Goal: Information Seeking & Learning: Learn about a topic

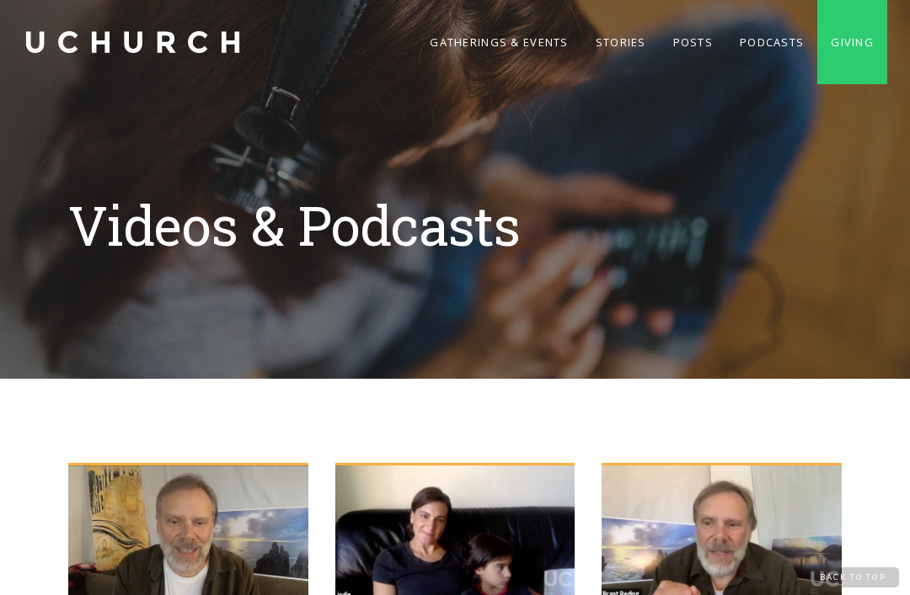
click at [524, 50] on link "Gatherings & Events" at bounding box center [498, 42] width 165 height 84
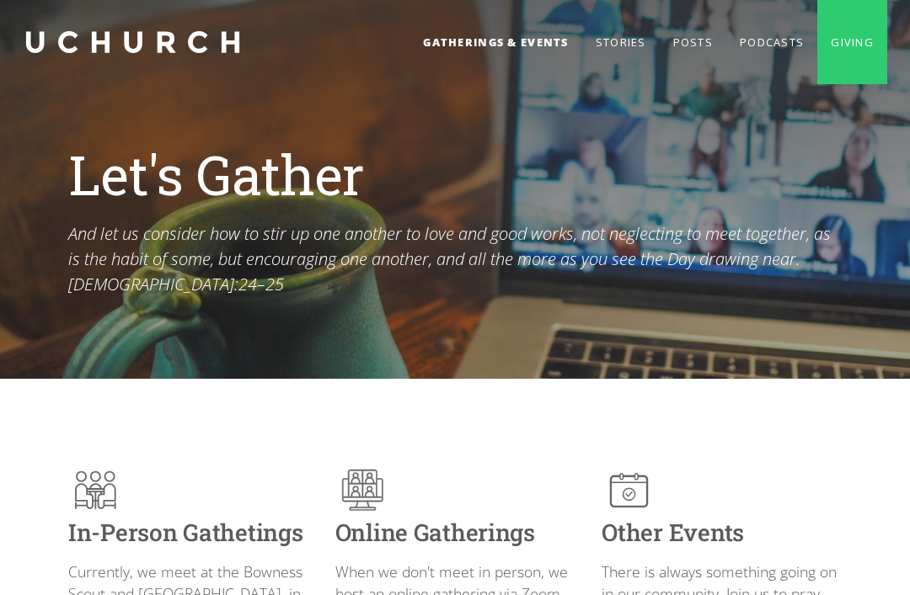
click at [749, 55] on link "Podcasts" at bounding box center [771, 42] width 91 height 84
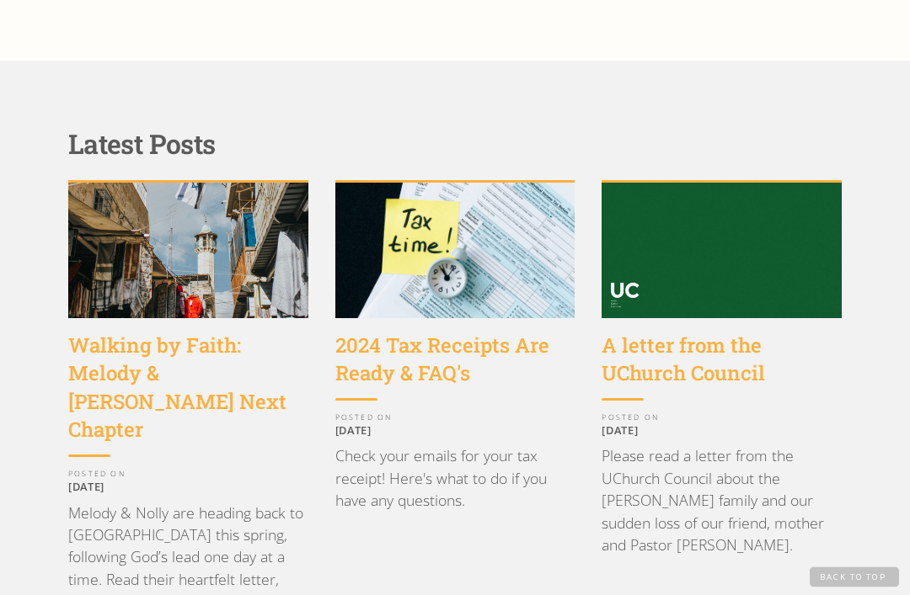
scroll to position [1450, 0]
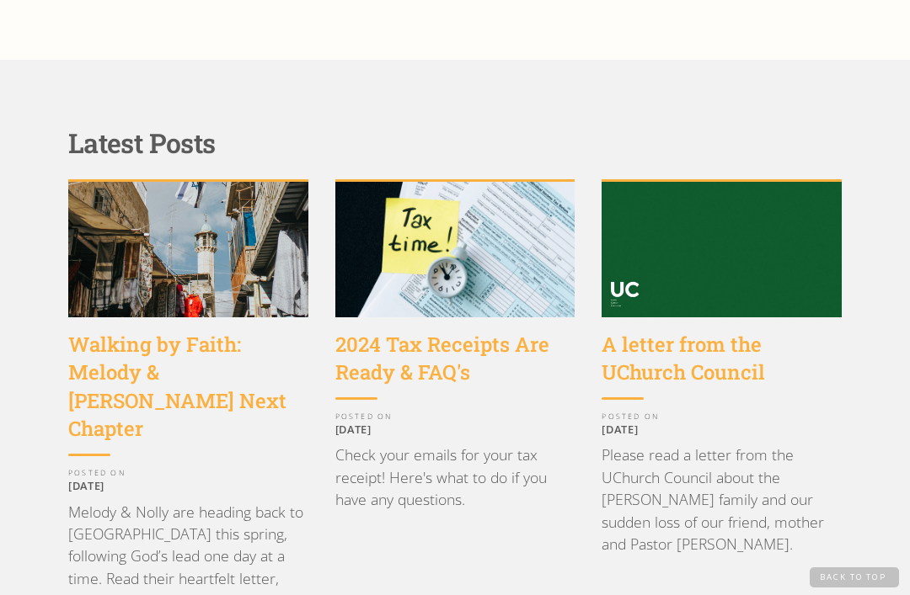
click at [742, 331] on div "A letter from the UChurch Council" at bounding box center [721, 359] width 240 height 56
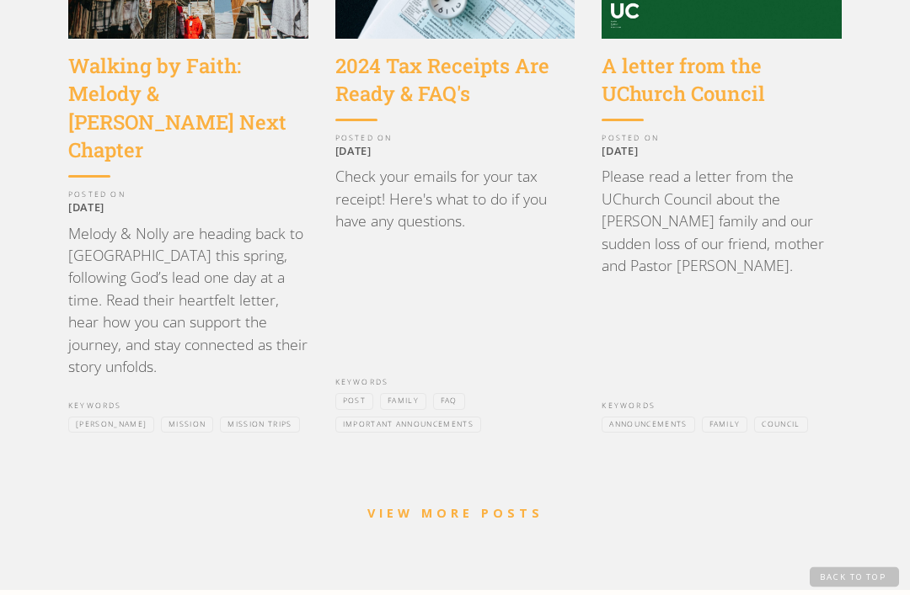
scroll to position [1729, 0]
click at [499, 505] on link "VIEW MORE POSTS" at bounding box center [455, 513] width 176 height 16
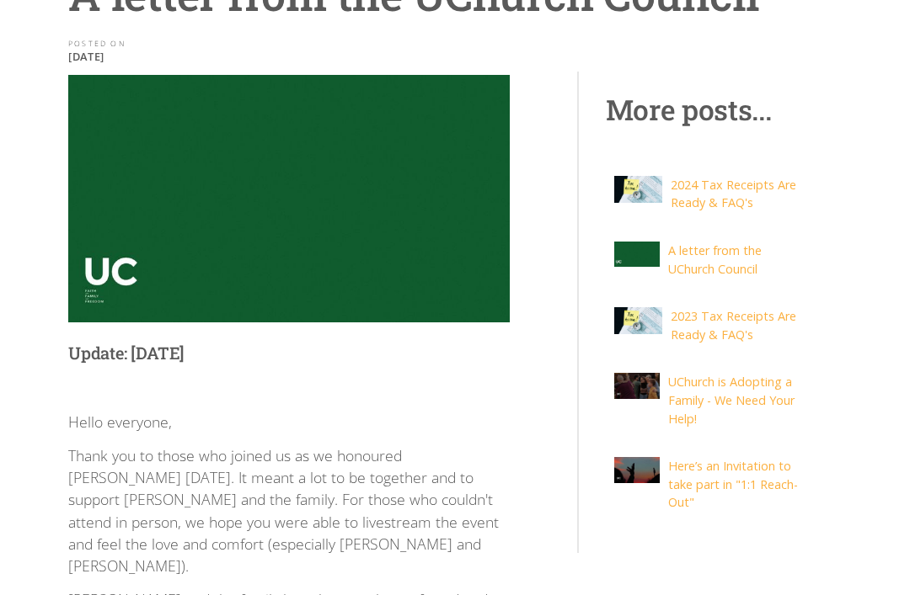
scroll to position [173, 0]
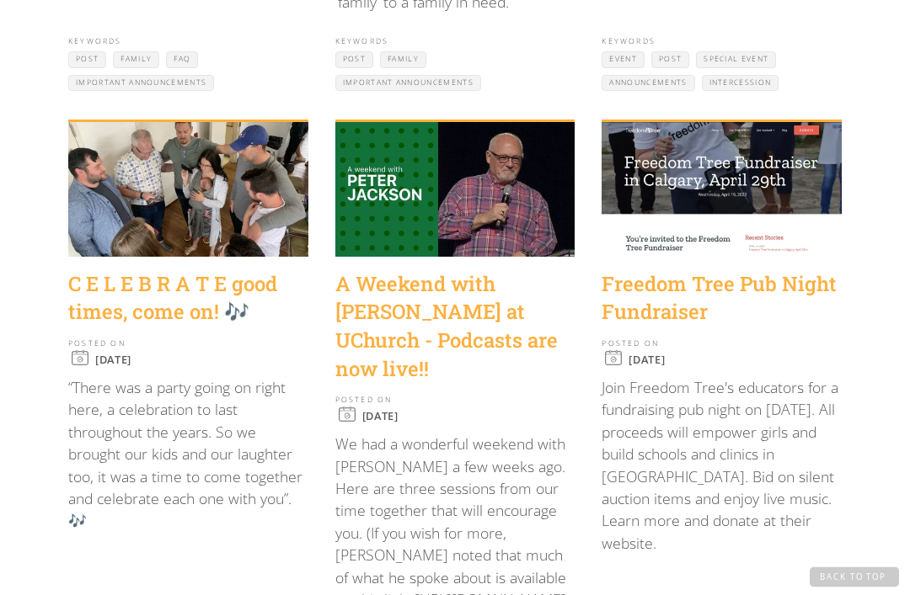
scroll to position [1466, 0]
click at [470, 523] on p "We had a wonderful weekend with [PERSON_NAME] a few weeks ago. Here are three s…" at bounding box center [455, 522] width 240 height 178
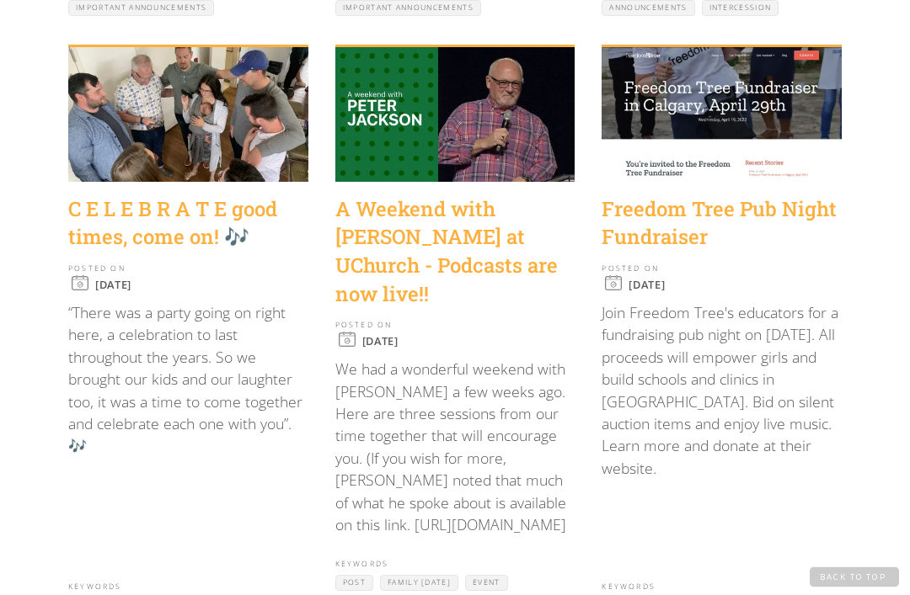
scroll to position [1550, 0]
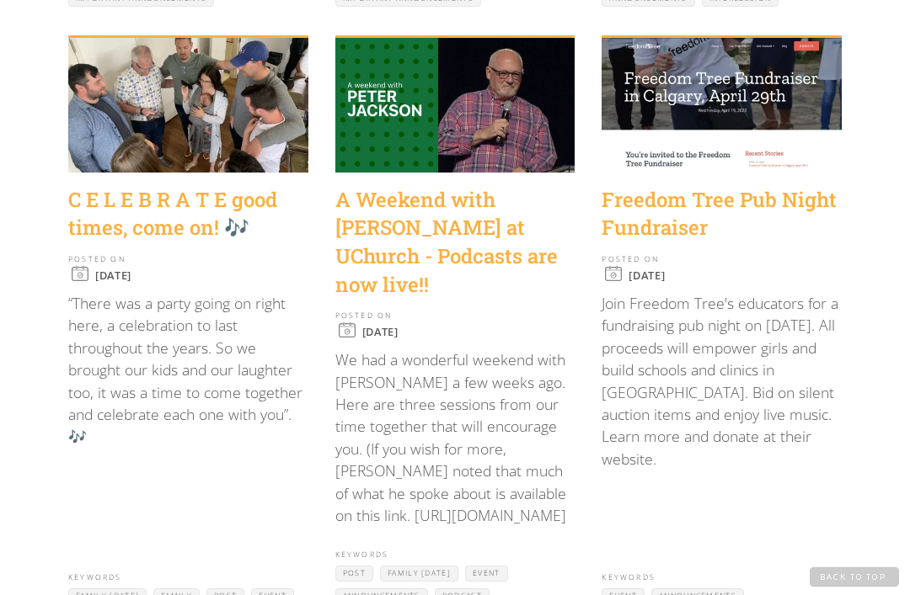
click at [436, 433] on p "We had a wonderful weekend with [PERSON_NAME] a few weeks ago. Here are three s…" at bounding box center [455, 439] width 240 height 178
click at [458, 444] on p "We had a wonderful weekend with [PERSON_NAME] a few weeks ago. Here are three s…" at bounding box center [455, 439] width 240 height 178
click at [419, 458] on p "We had a wonderful weekend with [PERSON_NAME] a few weeks ago. Here are three s…" at bounding box center [455, 439] width 240 height 178
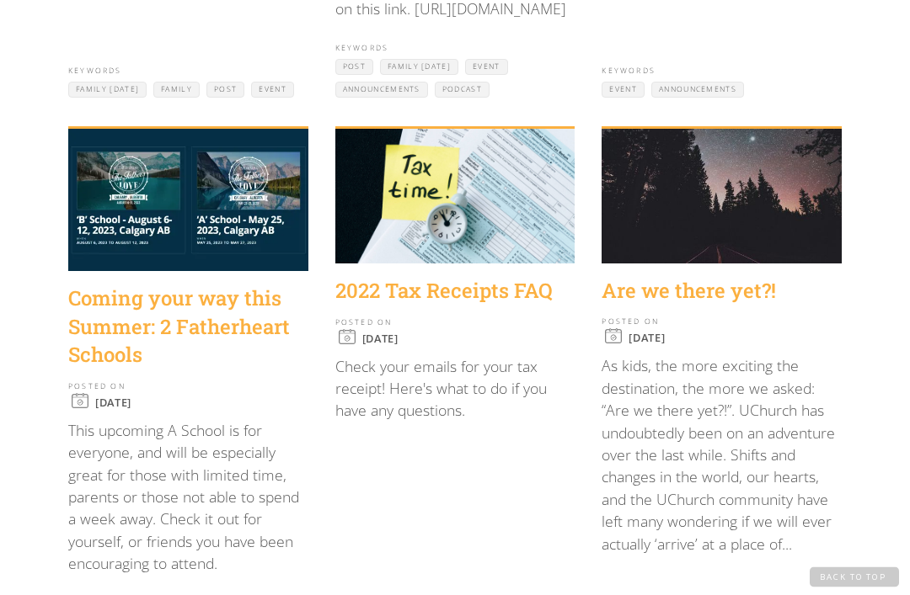
scroll to position [2058, 0]
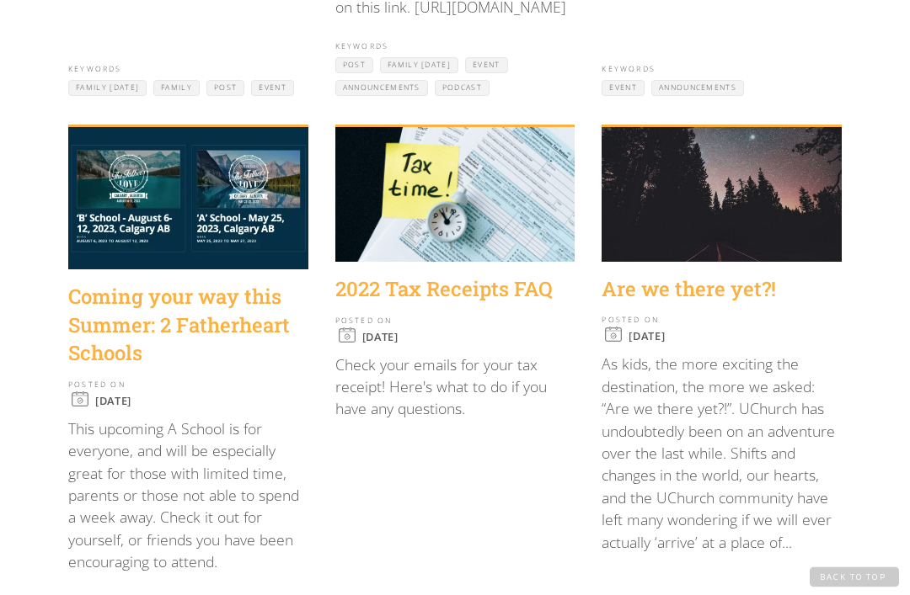
click at [220, 284] on div "Coming your way this Summer: 2 Fatherheart Schools" at bounding box center [188, 326] width 240 height 85
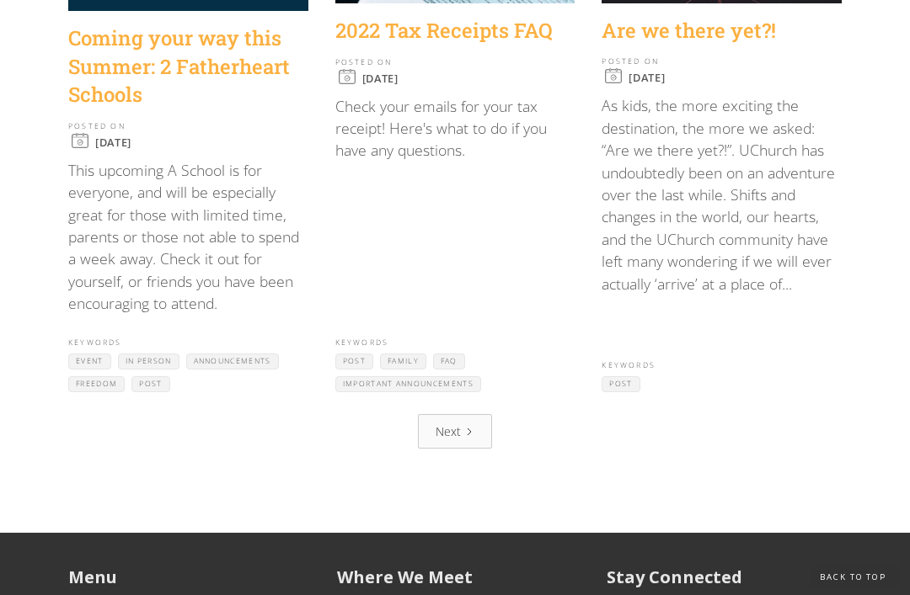
scroll to position [2318, 0]
click at [448, 414] on link "Next" at bounding box center [455, 431] width 74 height 35
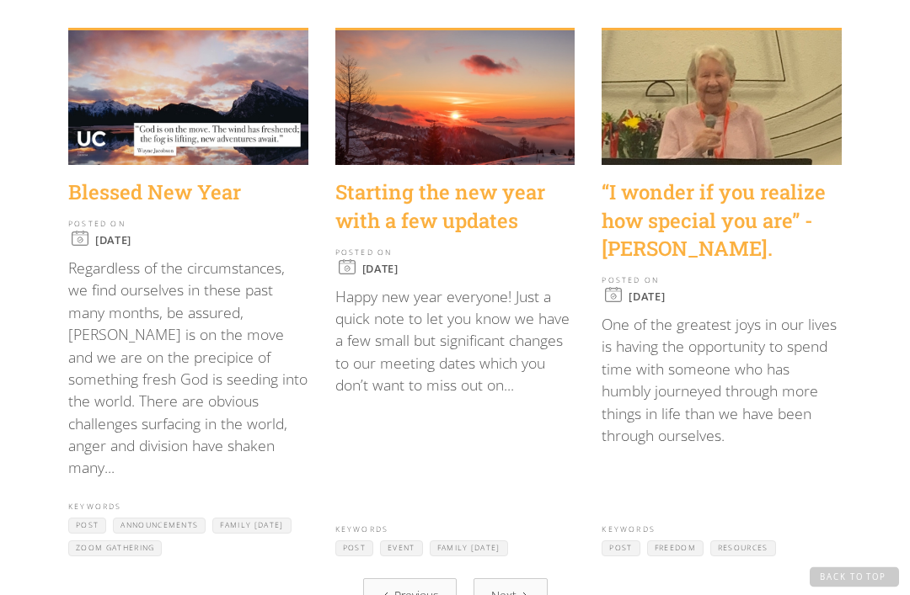
scroll to position [2143, 0]
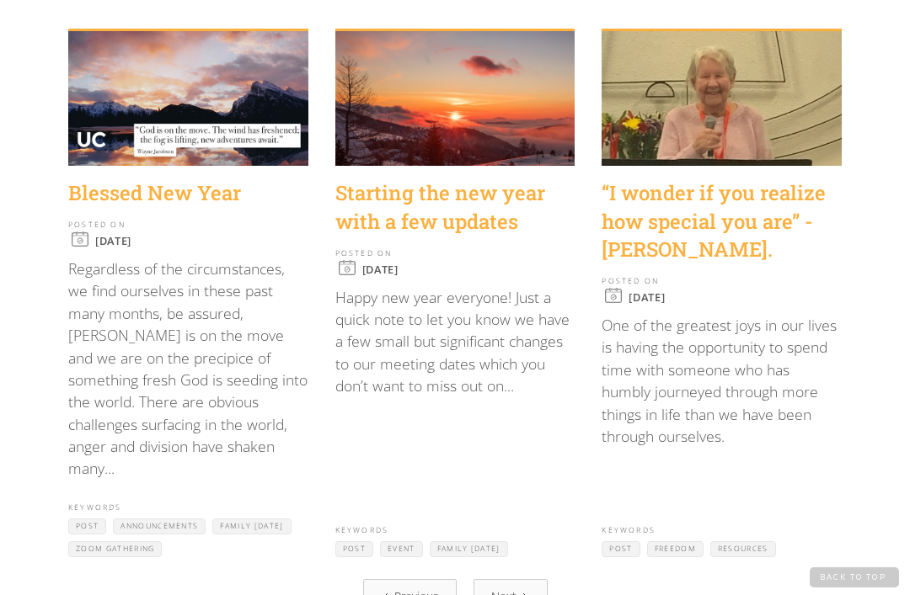
click at [520, 579] on link "Next" at bounding box center [510, 596] width 74 height 35
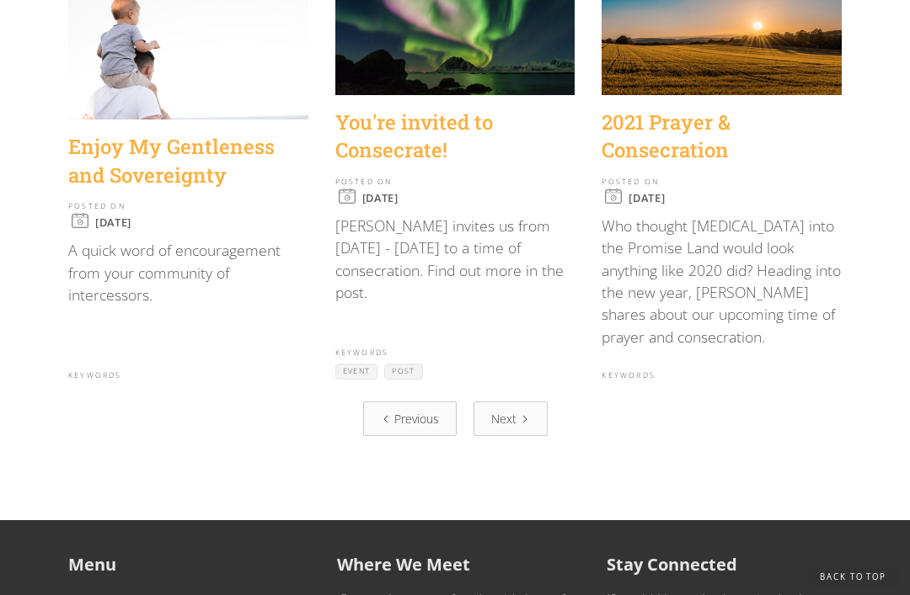
scroll to position [2106, 0]
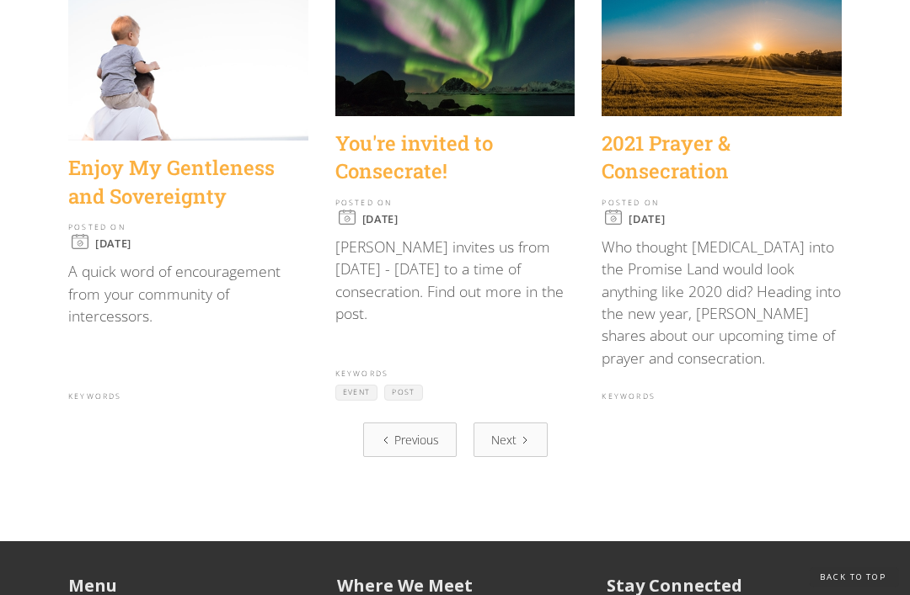
click at [503, 423] on link "Next" at bounding box center [510, 440] width 74 height 35
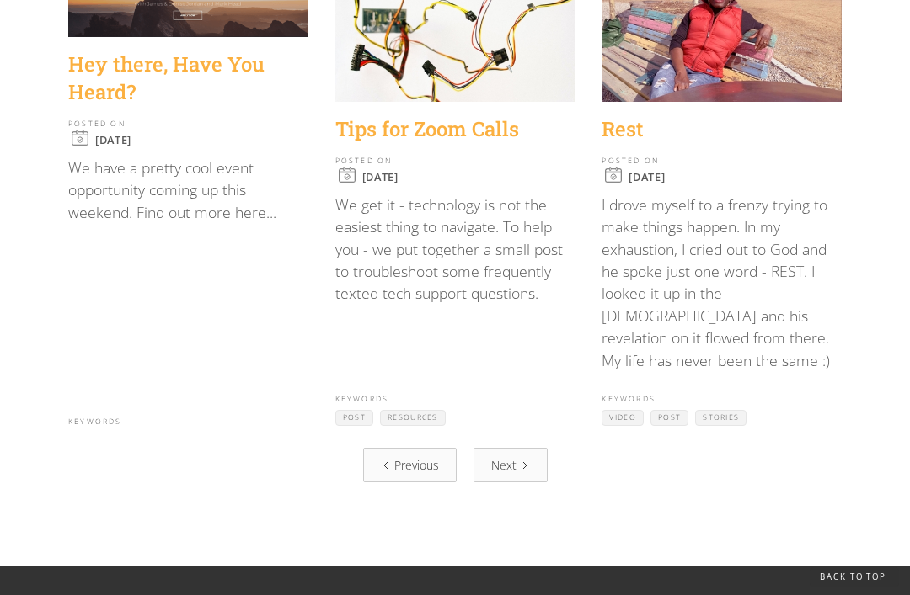
scroll to position [1972, 0]
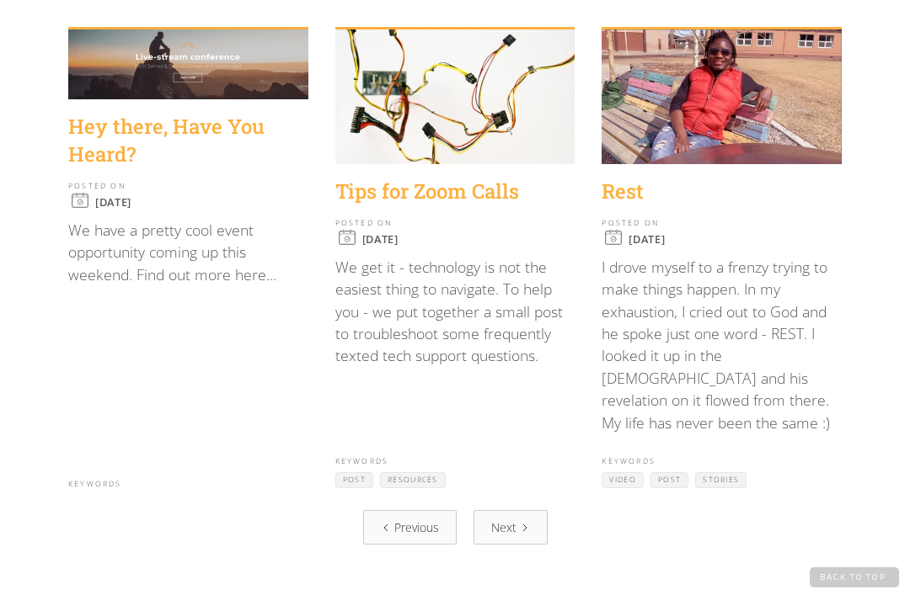
click at [515, 519] on div "Next" at bounding box center [503, 528] width 25 height 18
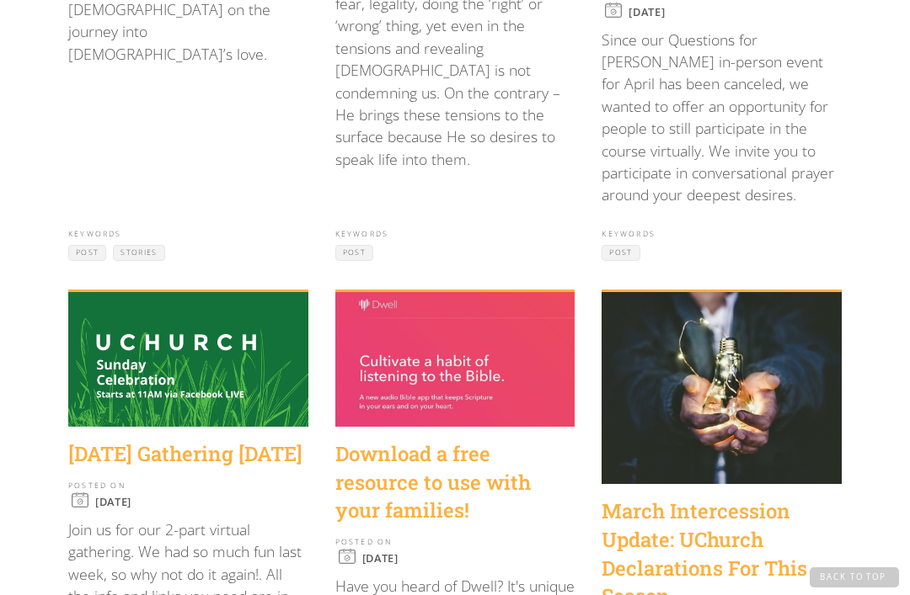
scroll to position [1758, 0]
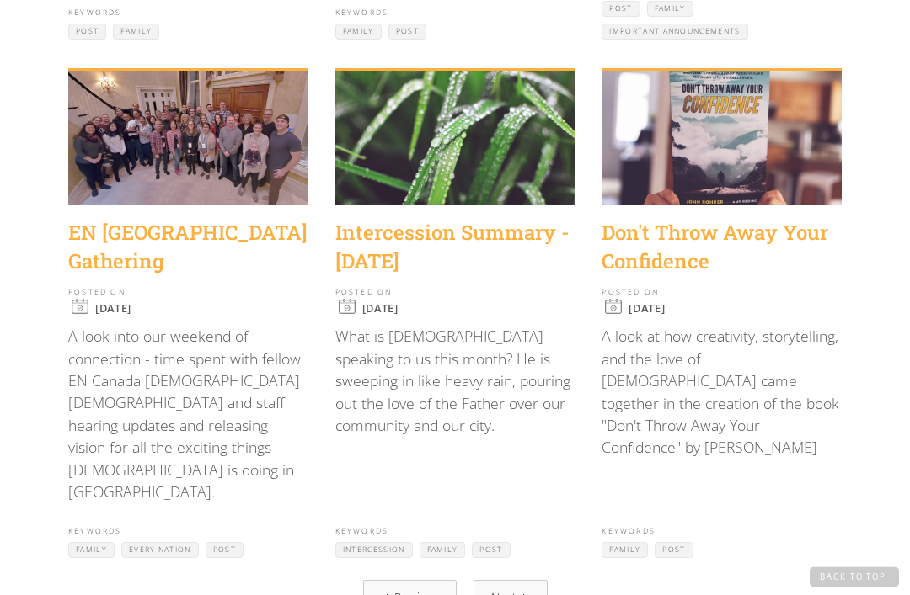
scroll to position [2112, 0]
click at [534, 580] on link "Next" at bounding box center [510, 597] width 74 height 35
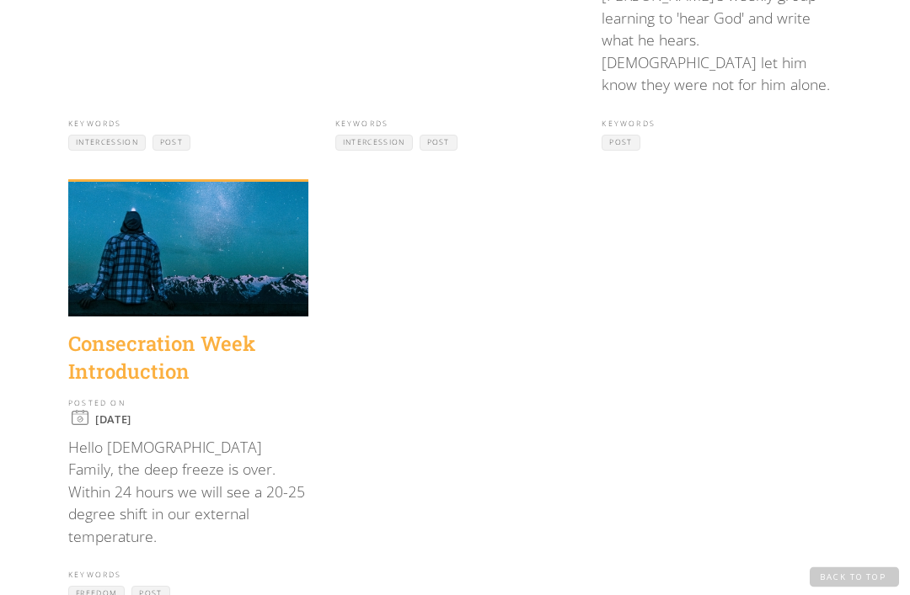
scroll to position [920, 0]
click at [227, 436] on p "Hello Church Family, the deep freeze is over. Within 24 hours we will see a 20-…" at bounding box center [188, 491] width 240 height 111
click at [170, 330] on div "Consecration Week Introduction" at bounding box center [188, 358] width 240 height 56
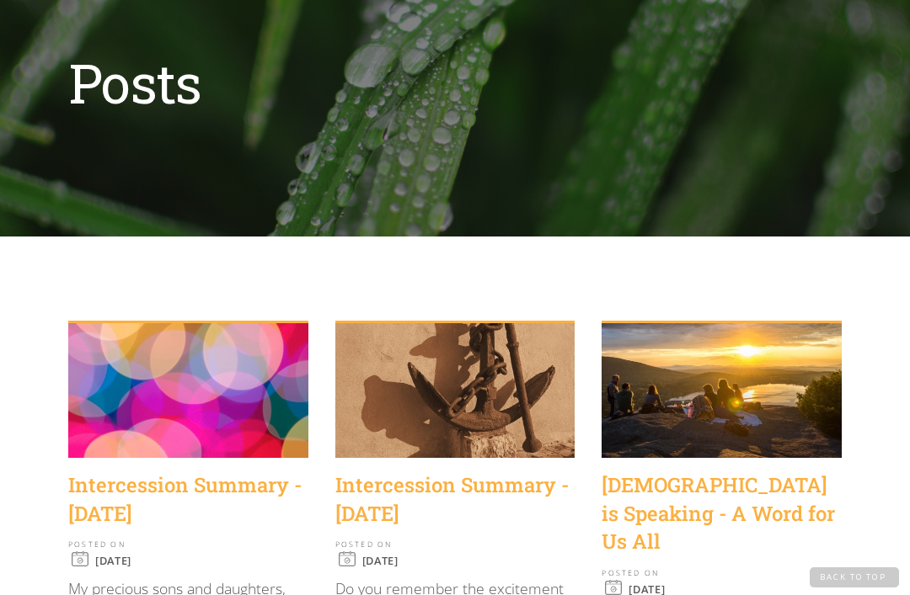
scroll to position [0, 0]
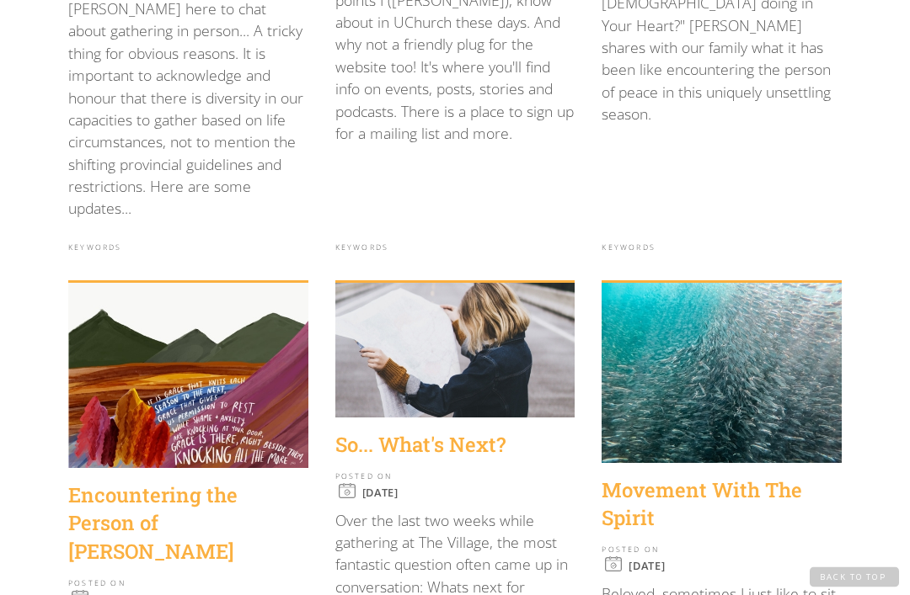
scroll to position [707, 0]
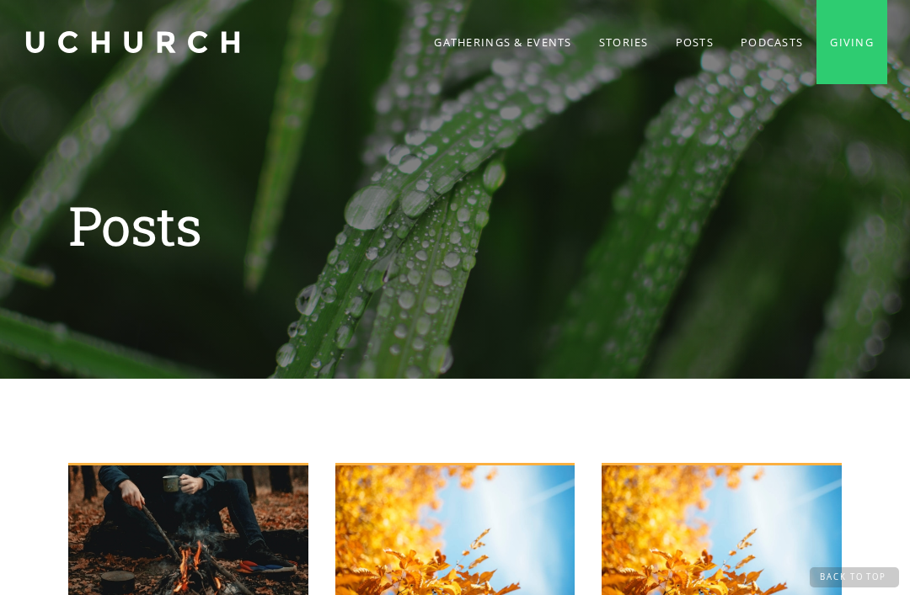
scroll to position [1881, 0]
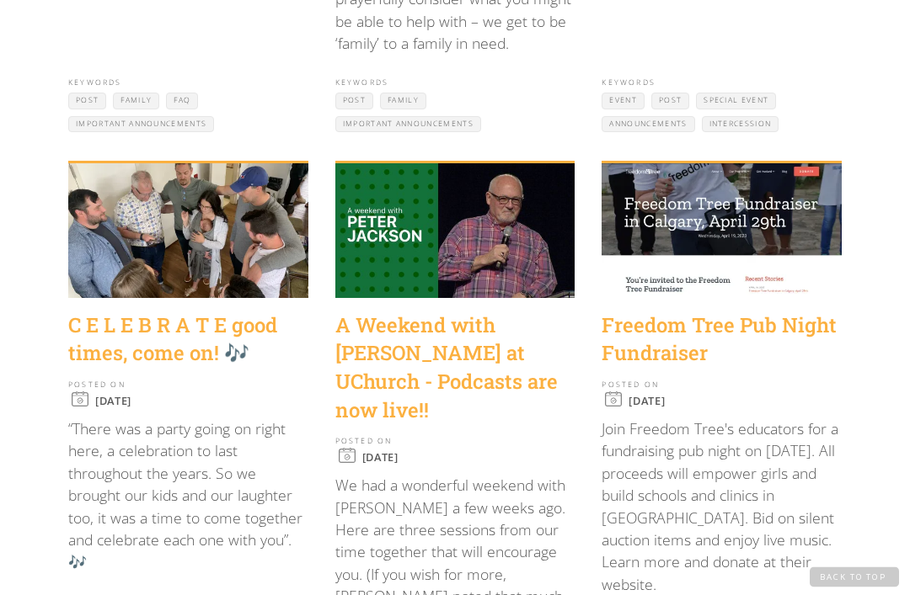
scroll to position [1425, 0]
click at [504, 323] on div "A Weekend with Peter Jackson at UChurch - Podcasts are now live!!" at bounding box center [455, 368] width 240 height 113
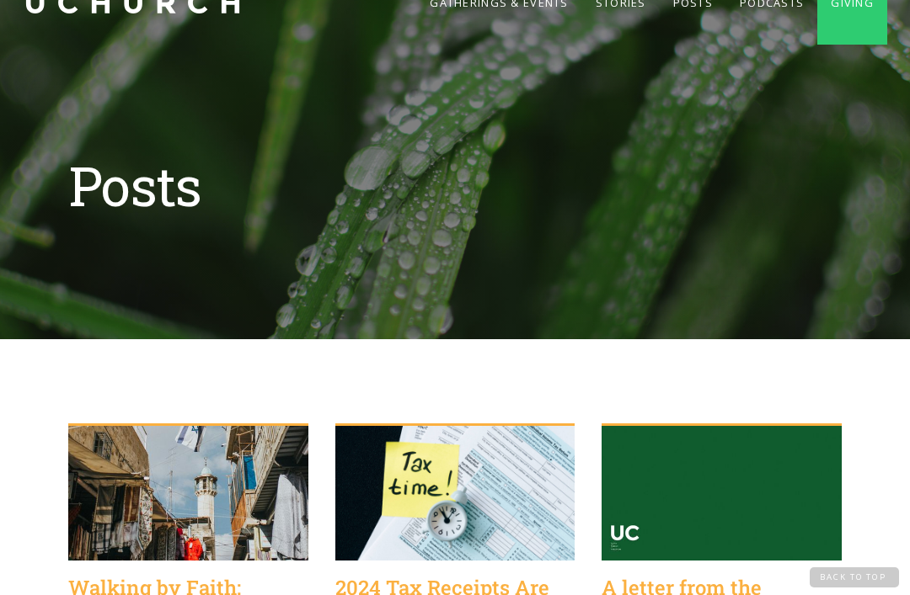
scroll to position [0, 0]
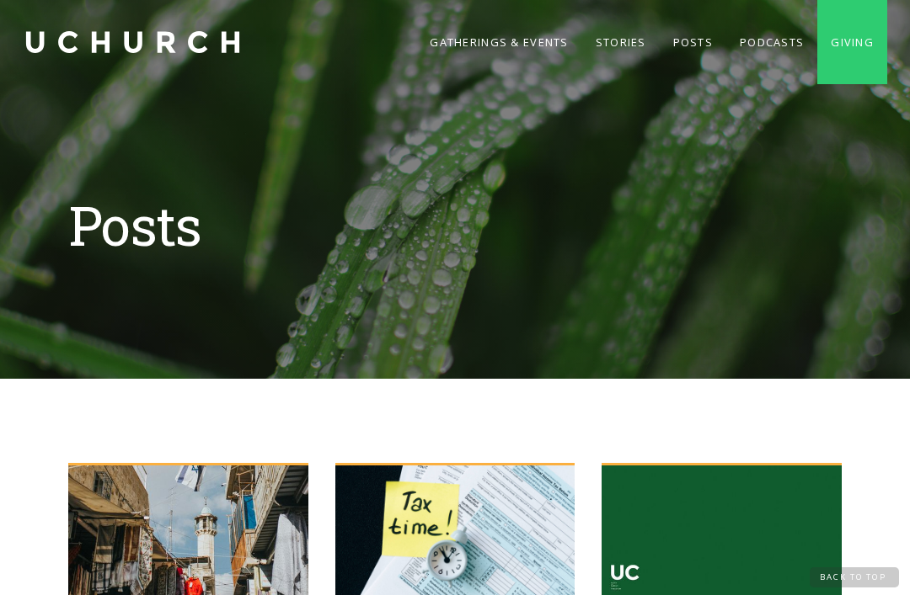
click at [608, 39] on link "Stories" at bounding box center [620, 42] width 77 height 84
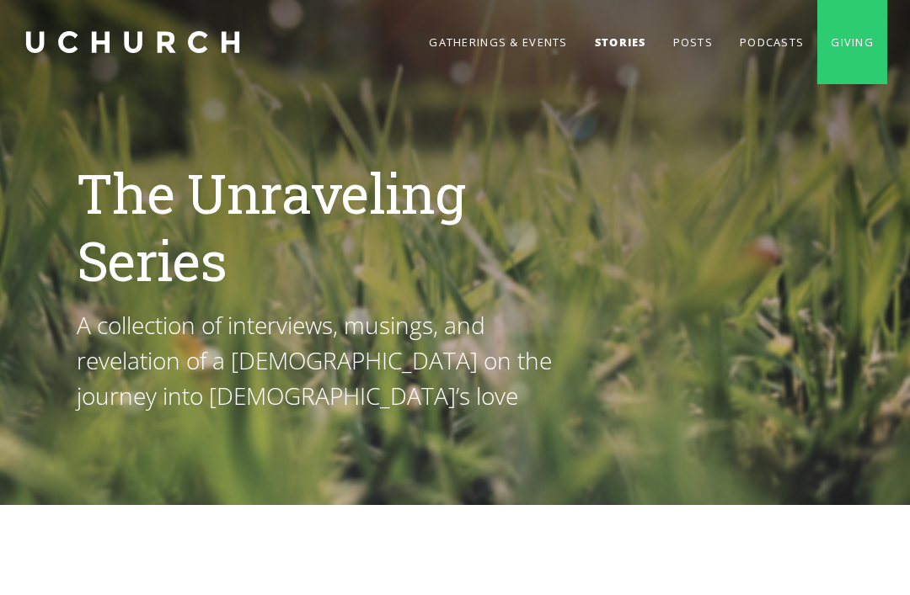
click at [747, 40] on link "Podcasts" at bounding box center [771, 42] width 91 height 84
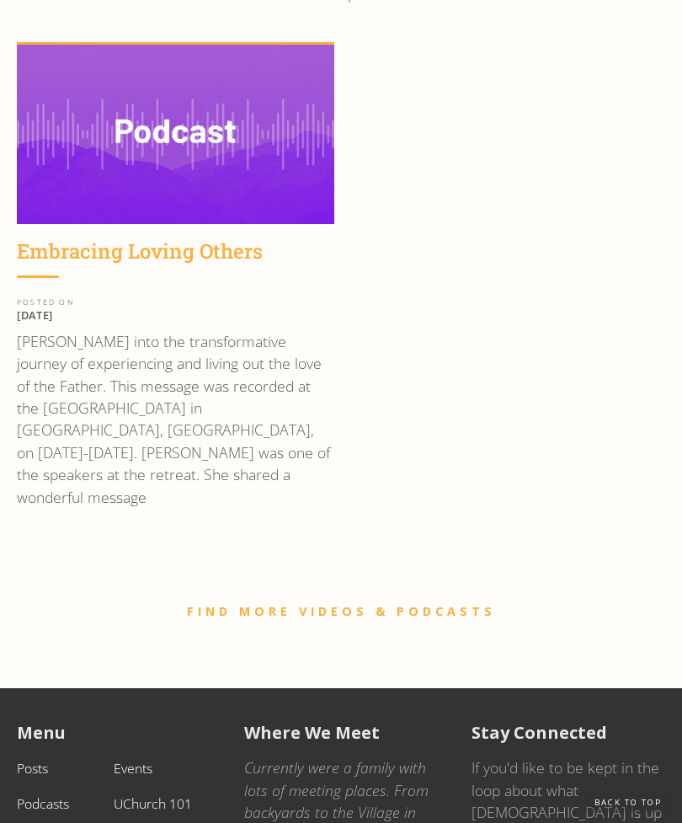
scroll to position [3565, 0]
